Goal: Task Accomplishment & Management: Use online tool/utility

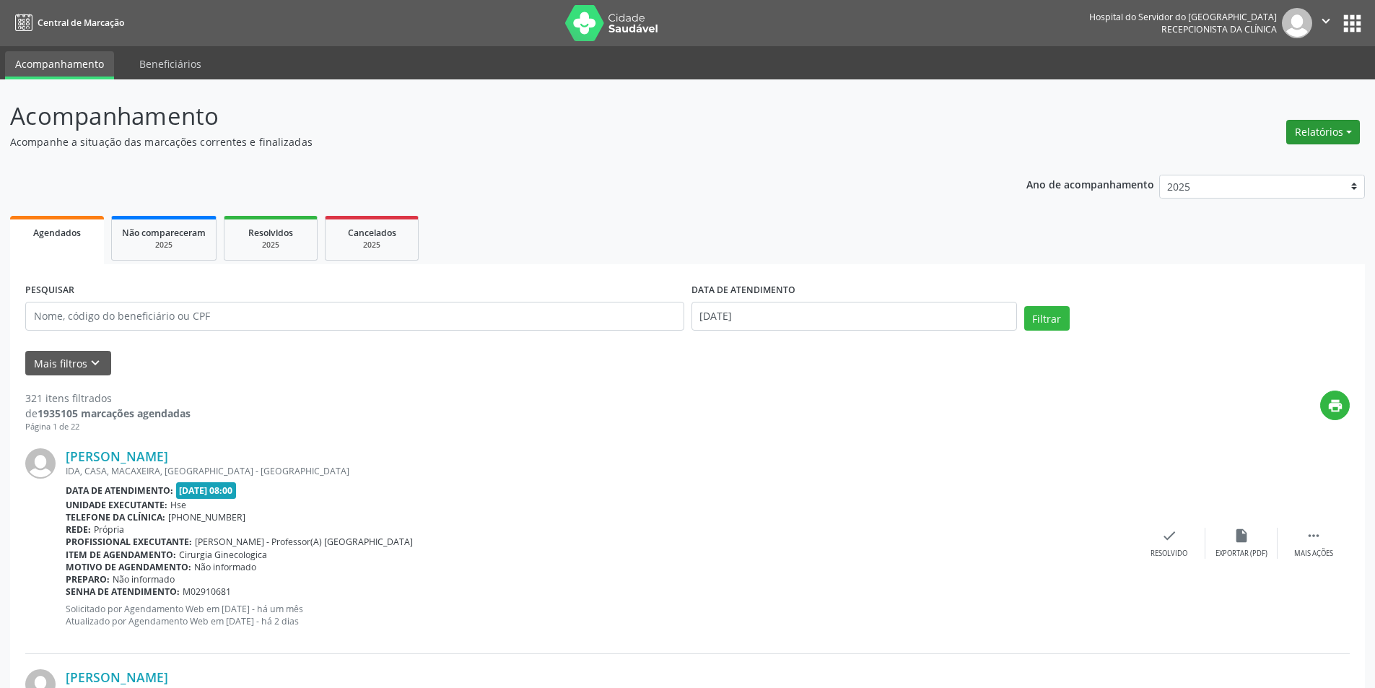
click at [1314, 134] on button "Relatórios" at bounding box center [1323, 132] width 74 height 25
click at [1292, 166] on link "Agendamentos" at bounding box center [1282, 163] width 155 height 20
select select "9"
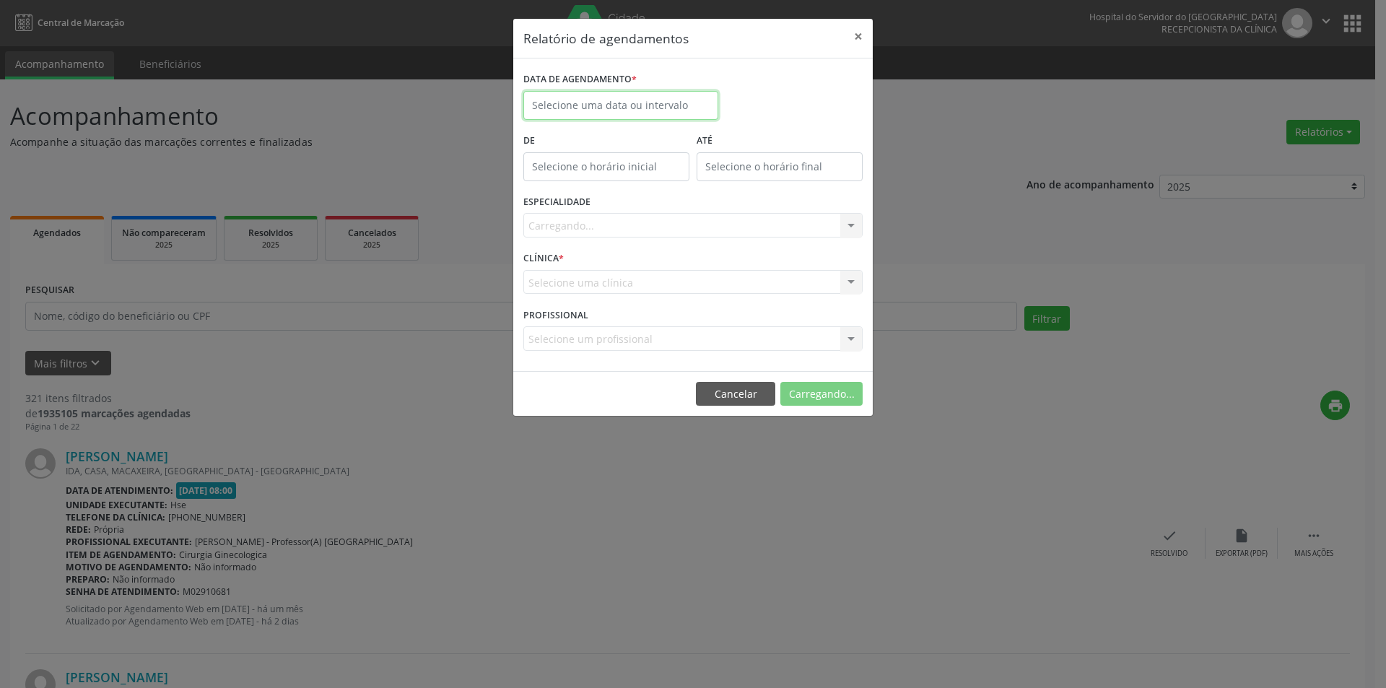
click at [577, 107] on body "Central de Marcação Hospital do Servidor do [GEOGRAPHIC_DATA] Recepcionista da …" at bounding box center [693, 344] width 1386 height 688
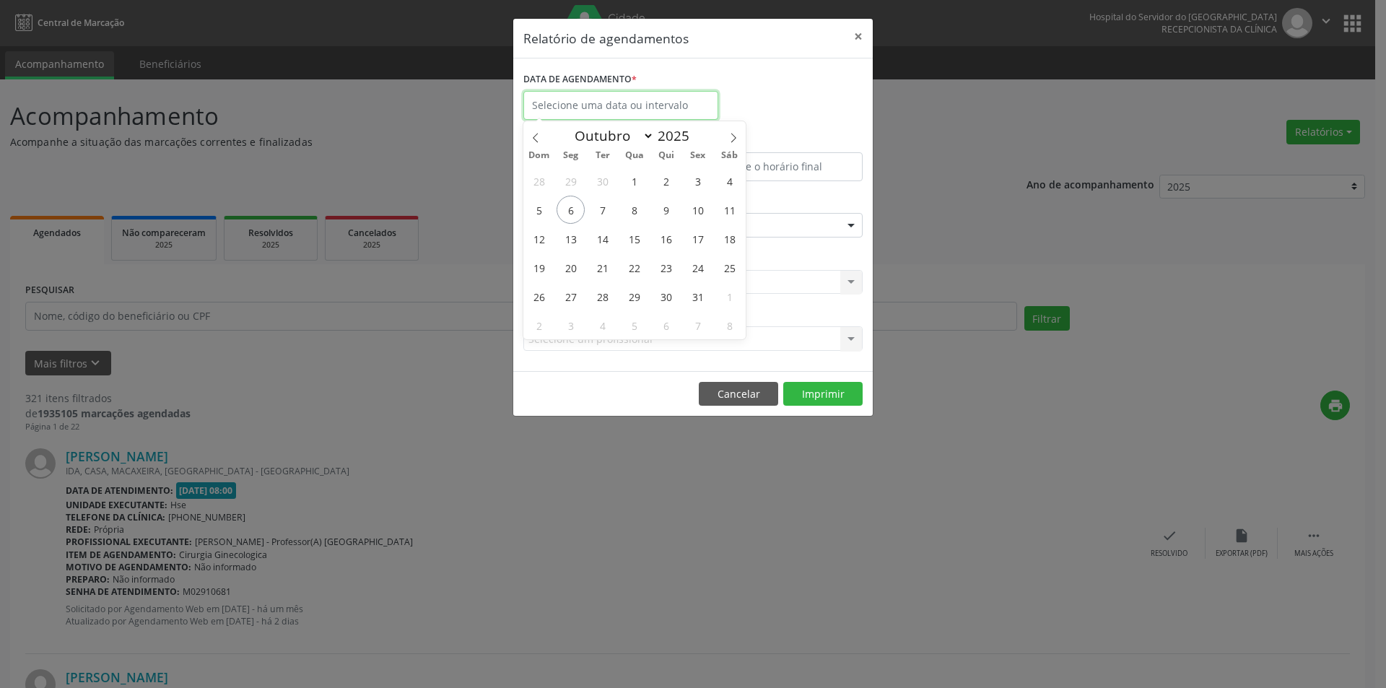
click at [585, 107] on input "text" at bounding box center [620, 105] width 195 height 29
click at [634, 475] on div "Relatório de agendamentos × DATA DE AGENDAMENTO * De ATÉ ESPECIALIDADE Selecion…" at bounding box center [693, 344] width 1386 height 688
select select "9"
click at [557, 97] on input "text" at bounding box center [620, 105] width 195 height 29
click at [637, 181] on span "1" at bounding box center [634, 181] width 28 height 28
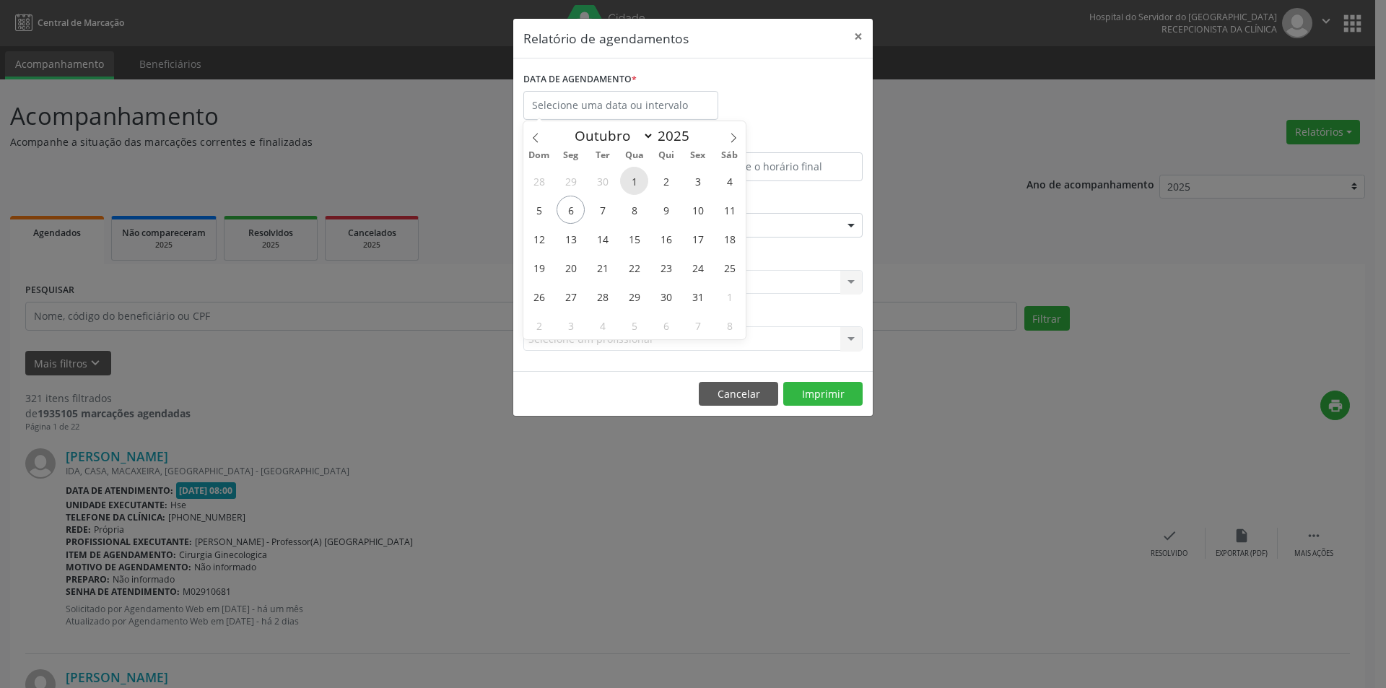
type input "[DATE]"
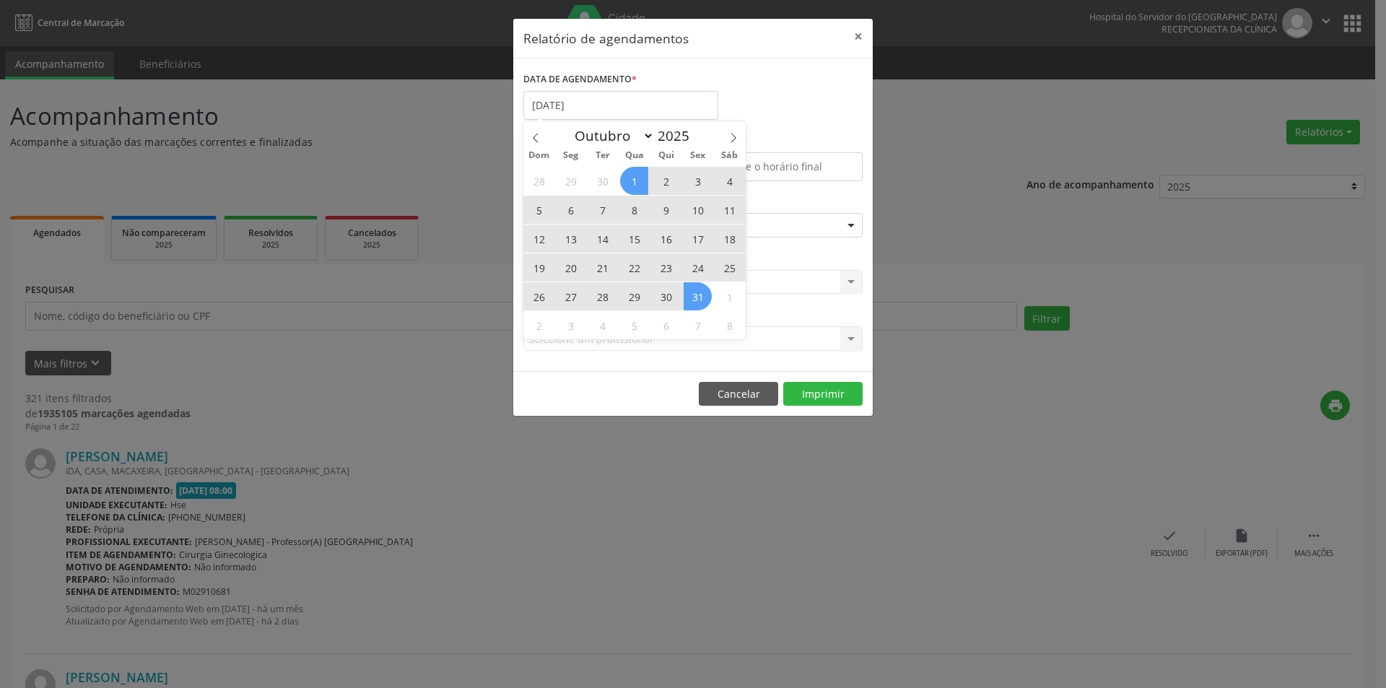
click at [700, 302] on span "31" at bounding box center [698, 296] width 28 height 28
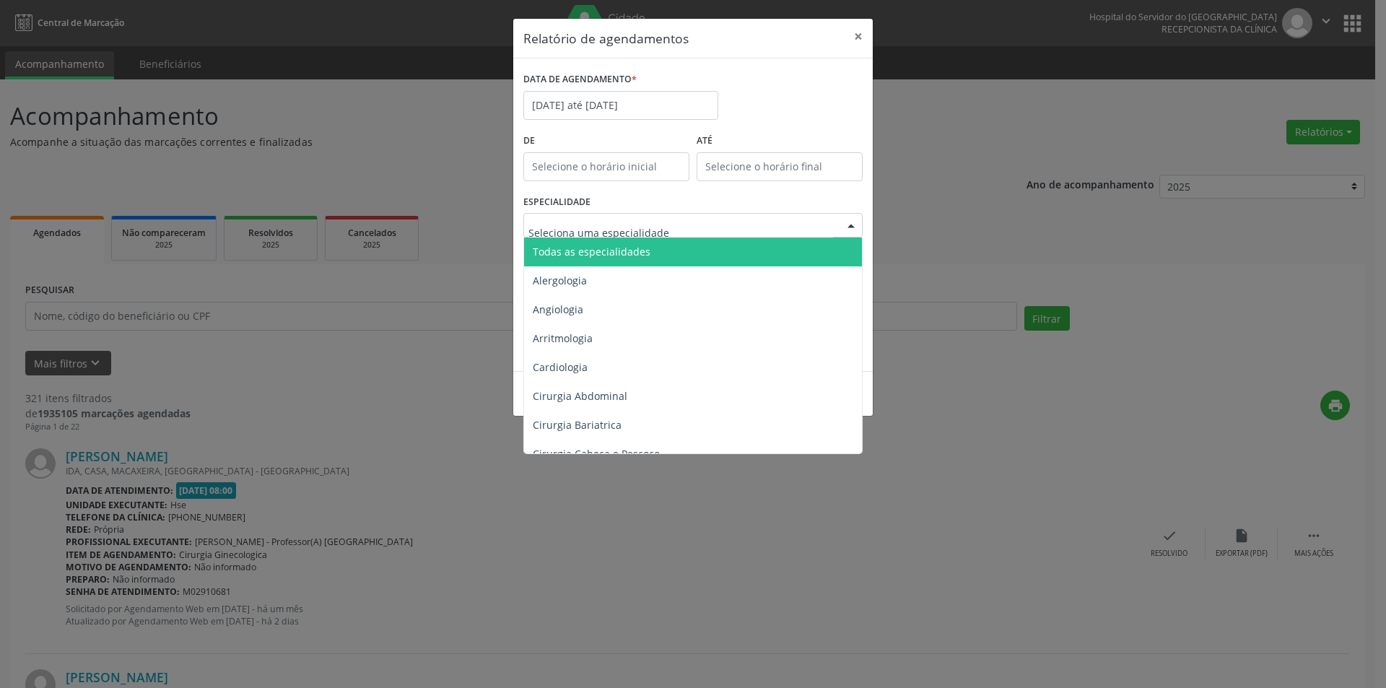
drag, startPoint x: 593, startPoint y: 229, endPoint x: 608, endPoint y: 236, distance: 17.4
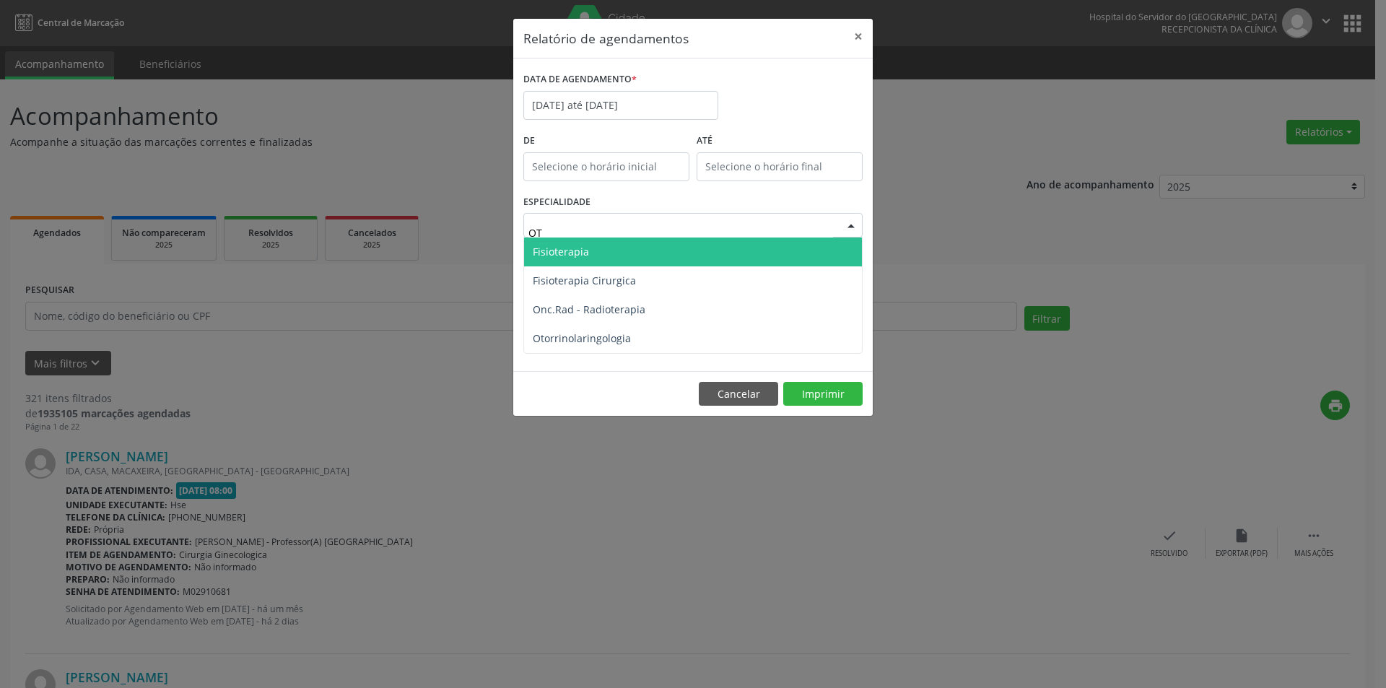
type input "OTO"
click at [620, 256] on span "Otorrinolaringologia" at bounding box center [582, 252] width 98 height 14
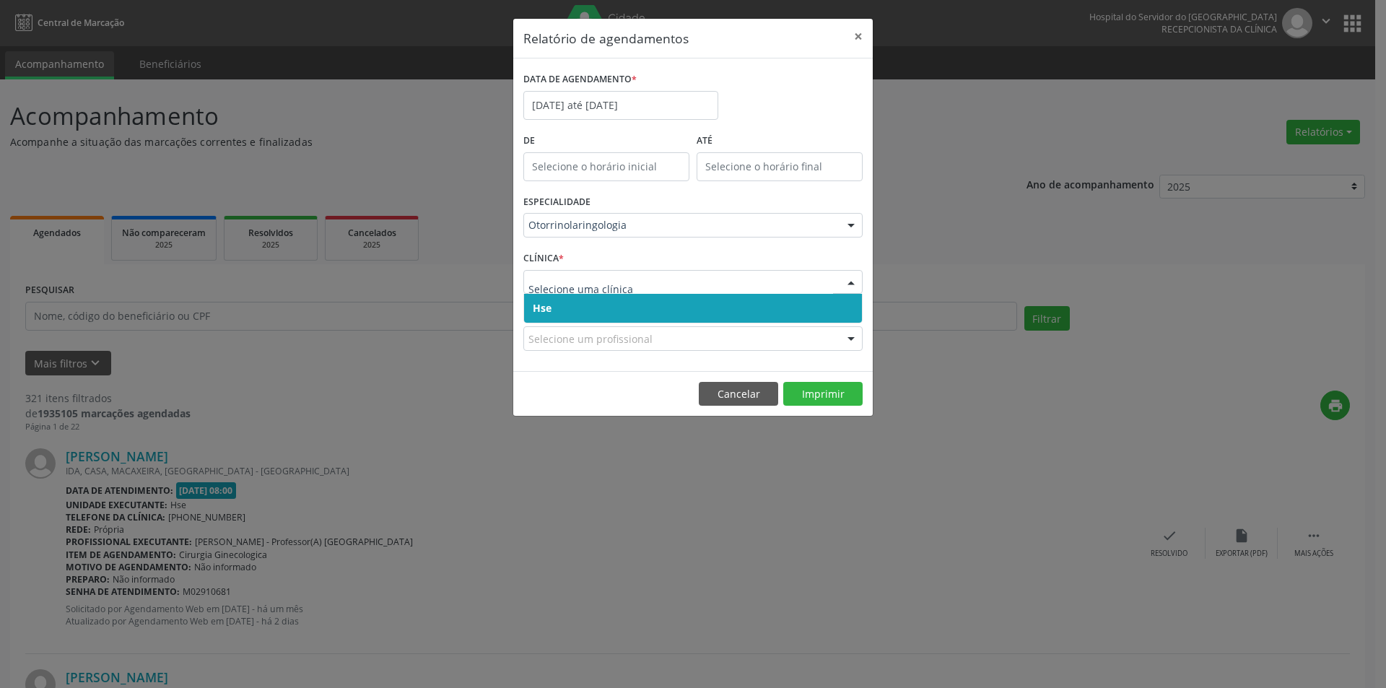
click at [583, 318] on span "Hse" at bounding box center [693, 308] width 338 height 29
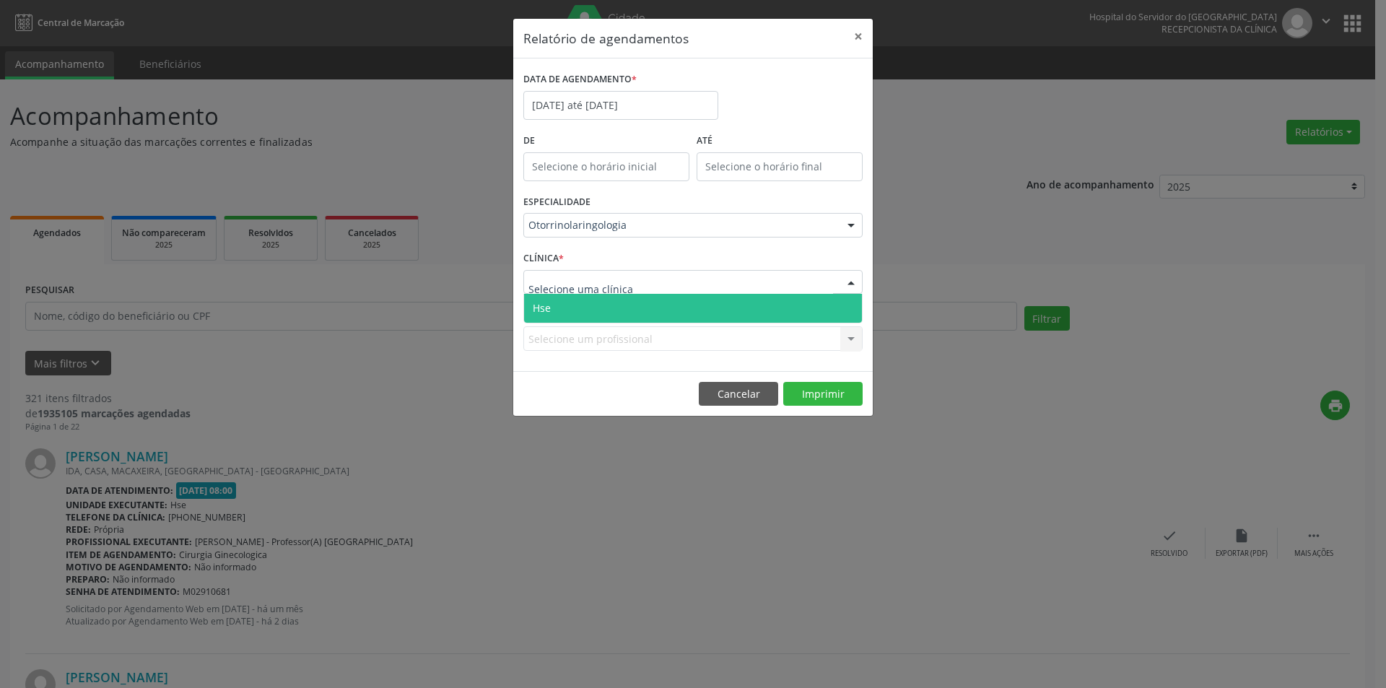
click at [578, 314] on span "Hse" at bounding box center [693, 308] width 338 height 29
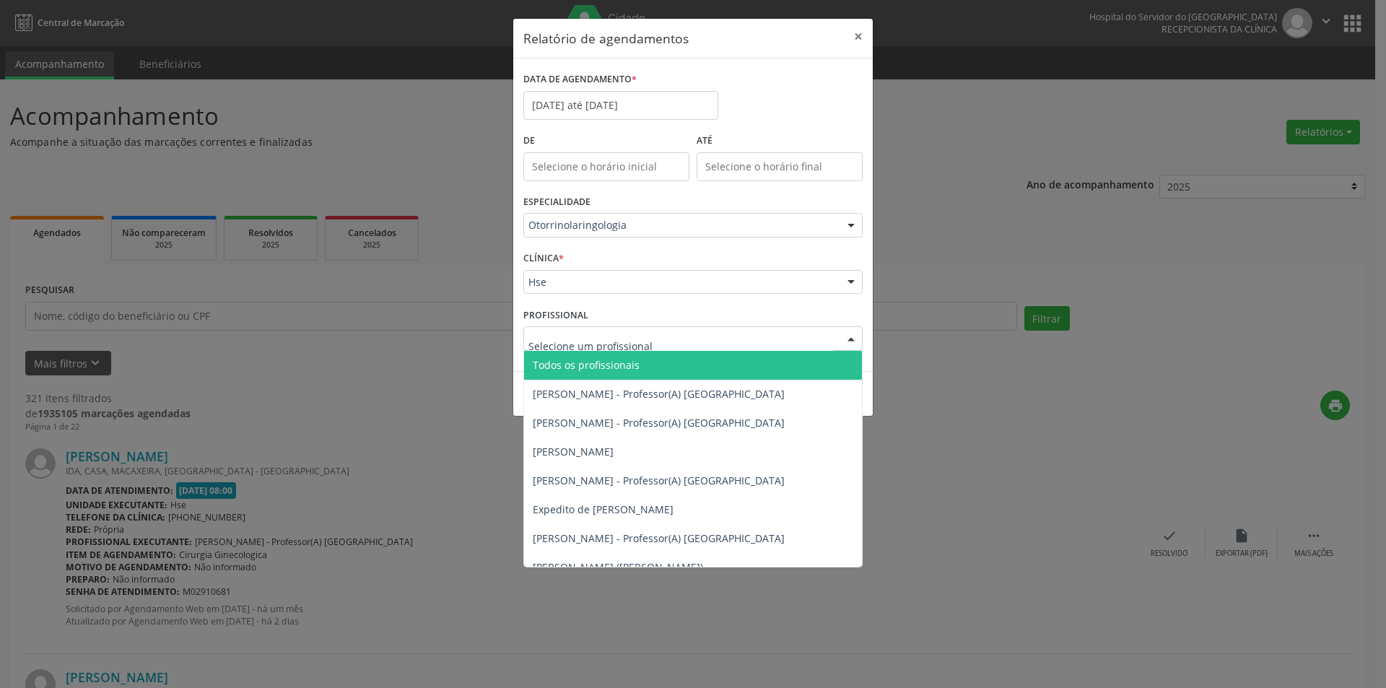
click at [649, 370] on span "Todos os profissionais" at bounding box center [693, 365] width 338 height 29
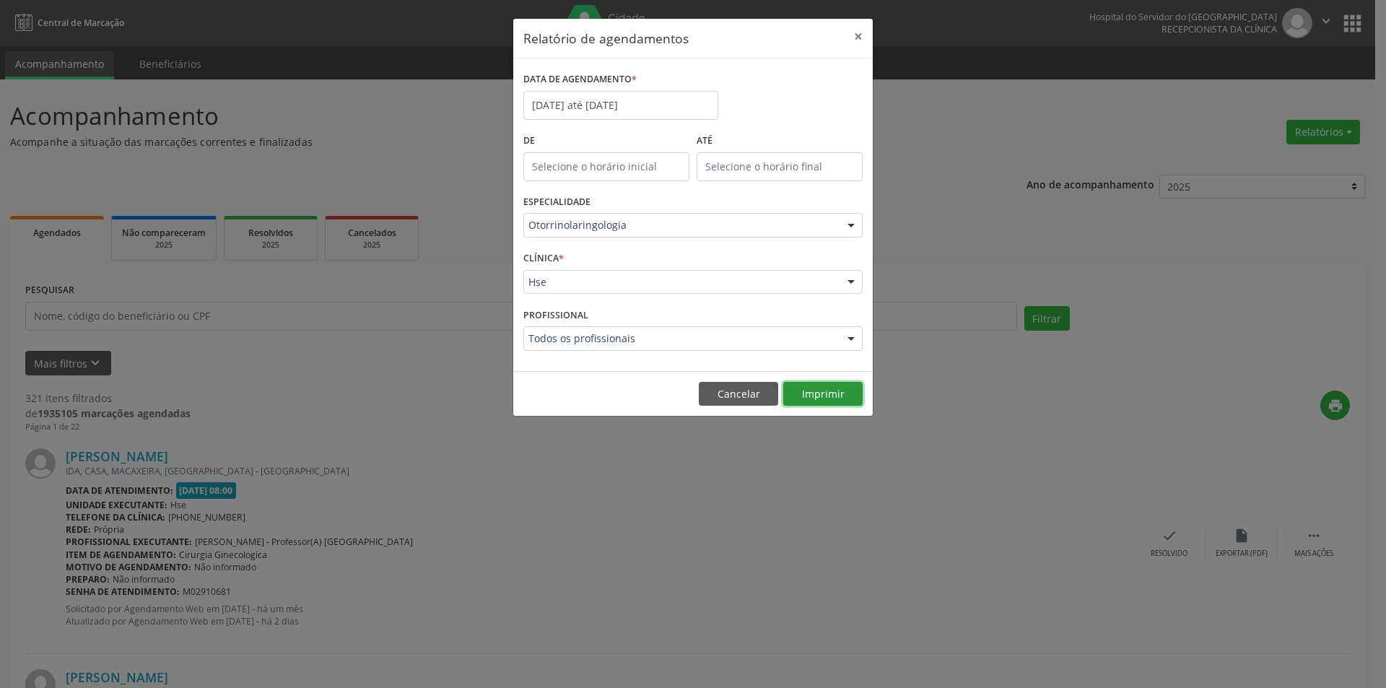
click at [831, 398] on button "Imprimir" at bounding box center [822, 394] width 79 height 25
